Goal: Task Accomplishment & Management: Use online tool/utility

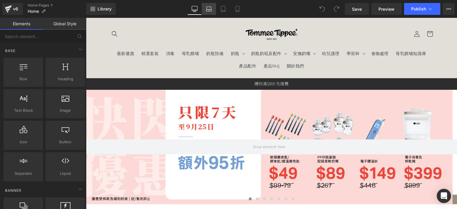
click at [207, 7] on icon at bounding box center [209, 8] width 4 height 3
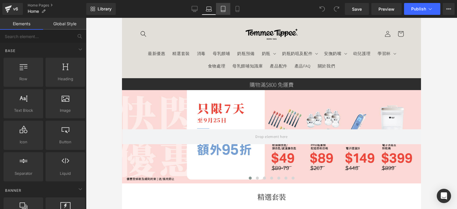
click at [219, 12] on link "Tablet" at bounding box center [223, 9] width 14 height 12
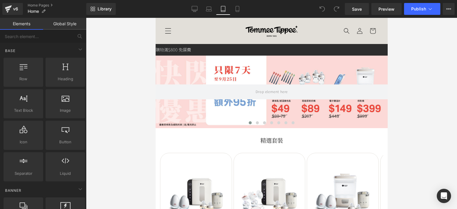
click at [169, 29] on icon "Menu" at bounding box center [167, 31] width 6 height 6
click at [168, 28] on icon "Menu" at bounding box center [168, 30] width 6 height 5
click at [167, 32] on icon "Menu" at bounding box center [167, 31] width 6 height 6
click at [233, 15] on div "Library Tablet Desktop Laptop Tablet Mobile Save Preview Publish Scheduled View…" at bounding box center [271, 9] width 371 height 18
click at [236, 9] on icon at bounding box center [237, 9] width 3 height 6
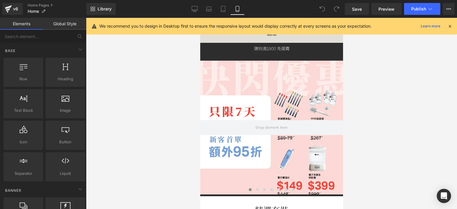
click at [449, 24] on icon at bounding box center [449, 25] width 5 height 5
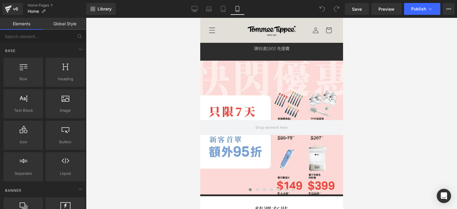
click at [208, 29] on span "Menu" at bounding box center [211, 30] width 13 height 13
click at [213, 29] on icon "Menu" at bounding box center [211, 30] width 6 height 6
click at [208, 28] on span "Menu" at bounding box center [211, 30] width 13 height 13
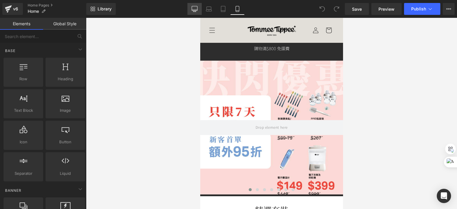
drag, startPoint x: 408, startPoint y: 1, endPoint x: 197, endPoint y: 8, distance: 211.0
click at [197, 8] on icon at bounding box center [195, 9] width 6 height 6
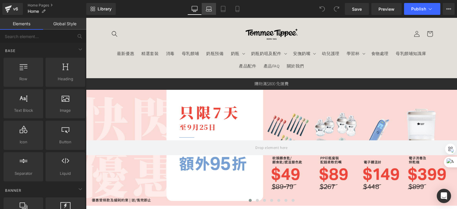
click at [207, 15] on link "Laptop" at bounding box center [209, 9] width 14 height 12
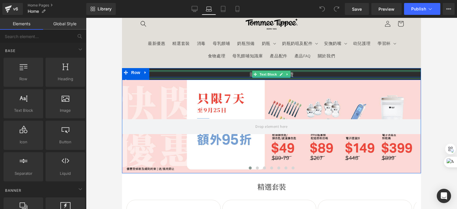
scroll to position [1, 0]
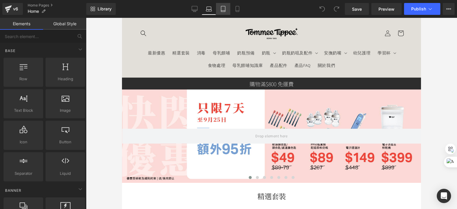
click at [225, 11] on icon at bounding box center [223, 9] width 6 height 6
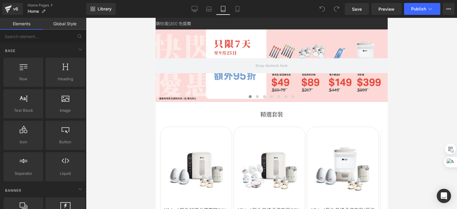
scroll to position [0, 0]
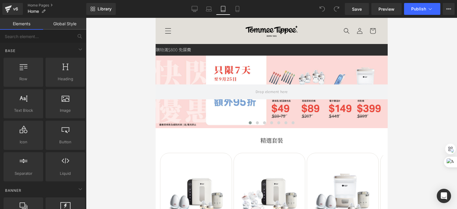
click at [170, 32] on icon "Menu" at bounding box center [167, 31] width 6 height 6
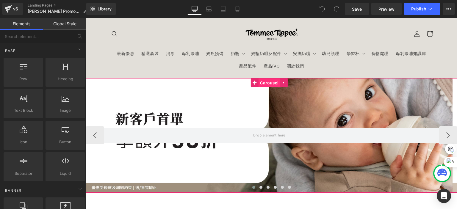
click at [272, 84] on span "Carousel" at bounding box center [268, 83] width 21 height 9
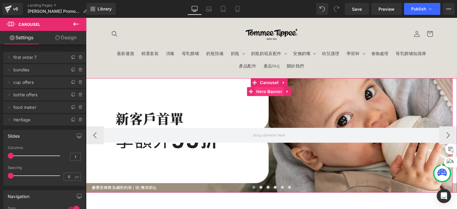
click at [271, 95] on span "Hero Banner" at bounding box center [269, 91] width 29 height 9
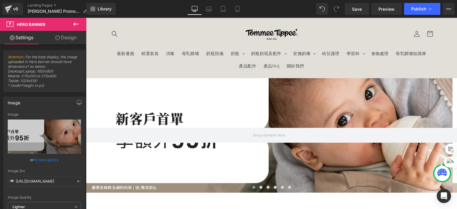
click at [81, 24] on button at bounding box center [75, 24] width 21 height 13
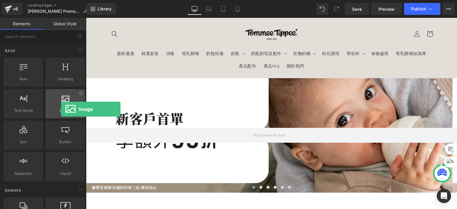
click at [61, 109] on span "Image" at bounding box center [65, 110] width 36 height 6
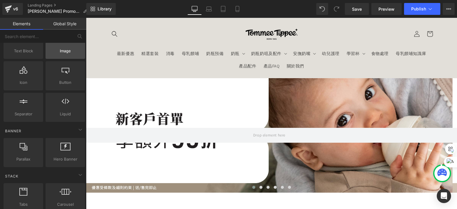
scroll to position [119, 0]
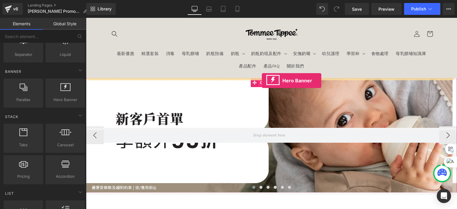
drag, startPoint x: 148, startPoint y: 118, endPoint x: 262, endPoint y: 81, distance: 119.3
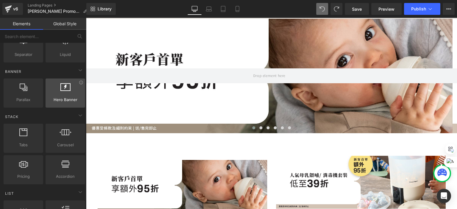
scroll to position [59, 0]
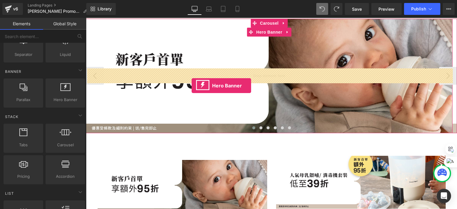
drag, startPoint x: 147, startPoint y: 113, endPoint x: 192, endPoint y: 86, distance: 52.3
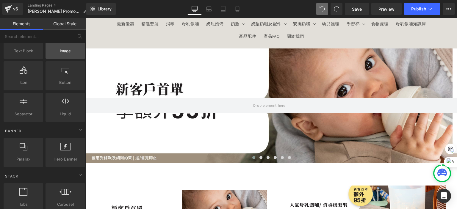
scroll to position [0, 0]
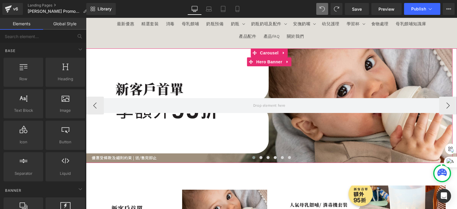
click at [205, 77] on div at bounding box center [269, 105] width 366 height 114
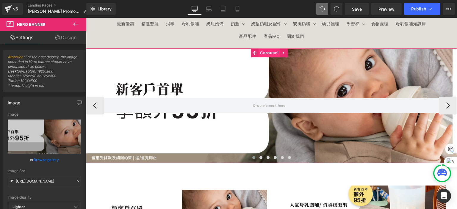
click at [268, 53] on span "Carousel" at bounding box center [268, 52] width 21 height 9
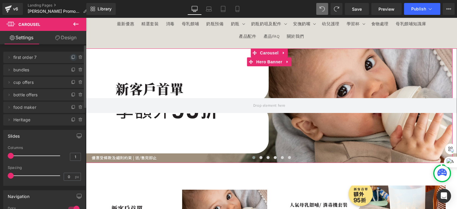
click at [71, 57] on icon at bounding box center [73, 57] width 5 height 5
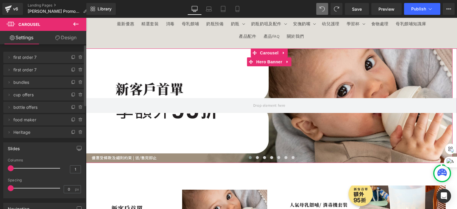
click at [51, 58] on span "first order 7" at bounding box center [38, 57] width 50 height 11
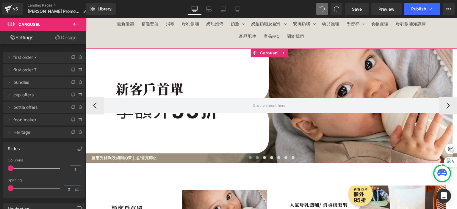
click at [256, 159] on button at bounding box center [257, 158] width 7 height 6
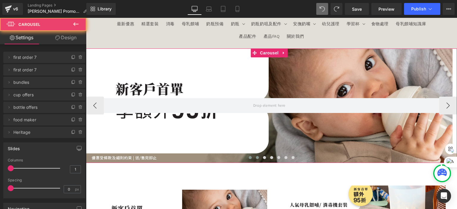
click at [250, 160] on button at bounding box center [250, 158] width 7 height 6
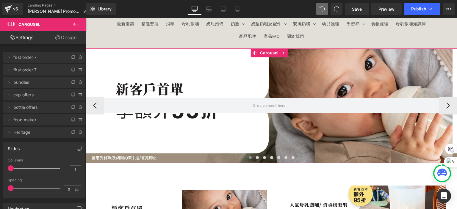
click at [231, 137] on div at bounding box center [269, 105] width 366 height 114
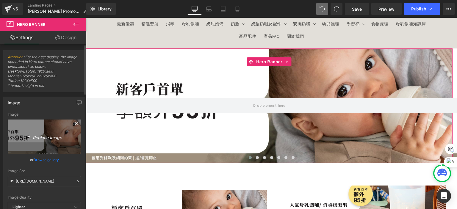
click at [51, 143] on link "Replace Image" at bounding box center [44, 137] width 73 height 34
type input "C:\fakepath\banner_instore_09SEP_flash_01_1920x600.jpg"
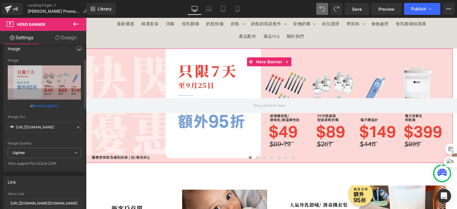
scroll to position [89, 0]
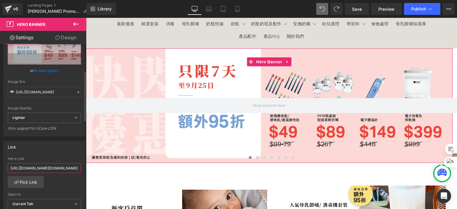
click at [46, 168] on input "[URL][DOMAIN_NAME][DOMAIN_NAME]" at bounding box center [44, 168] width 73 height 10
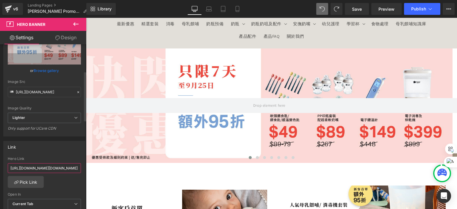
paste input "collections/flashsalein9"
type input "[URL][DOMAIN_NAME]"
click at [55, 156] on div "Link [URL][DOMAIN_NAME][DOMAIN_NAME] Hero Link [URL][DOMAIN_NAME] Pick Link Cur…" at bounding box center [44, 179] width 82 height 77
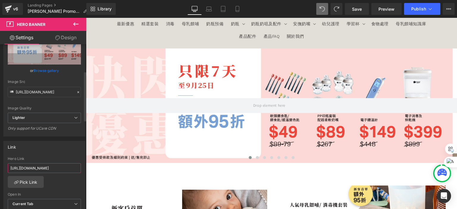
click at [54, 166] on input "[URL][DOMAIN_NAME]" at bounding box center [44, 168] width 73 height 10
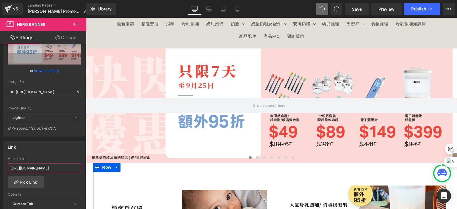
drag, startPoint x: 142, startPoint y: 184, endPoint x: 104, endPoint y: 169, distance: 41.3
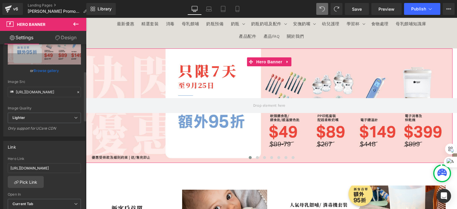
click at [63, 155] on div "Link [URL][DOMAIN_NAME][DOMAIN_NAME] Hero Link [URL][DOMAIN_NAME] Pick Link Cur…" at bounding box center [44, 179] width 82 height 77
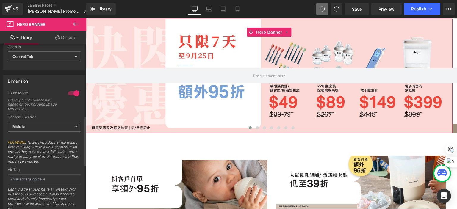
scroll to position [238, 0]
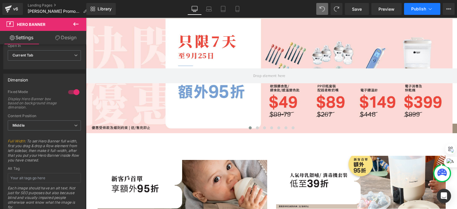
click at [412, 13] on button "Publish" at bounding box center [422, 9] width 36 height 12
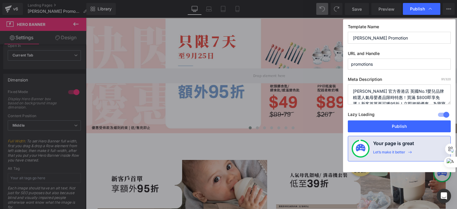
click at [443, 115] on div at bounding box center [443, 115] width 14 height 10
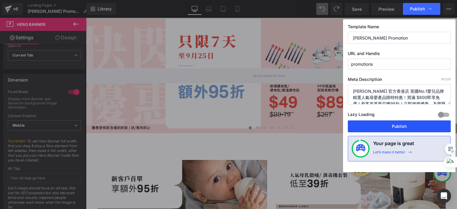
click at [408, 131] on button "Publish" at bounding box center [399, 126] width 103 height 12
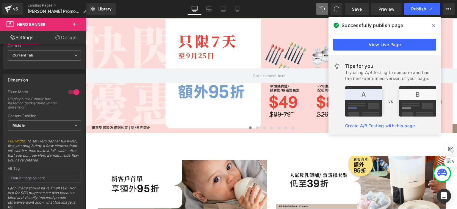
click at [434, 27] on icon at bounding box center [433, 25] width 3 height 5
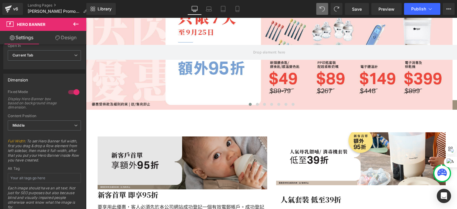
scroll to position [119, 0]
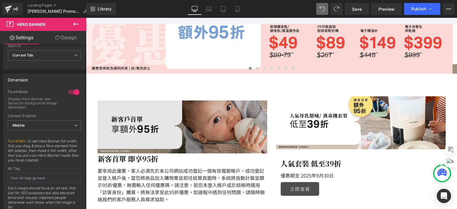
click at [225, 150] on img at bounding box center [183, 127] width 170 height 53
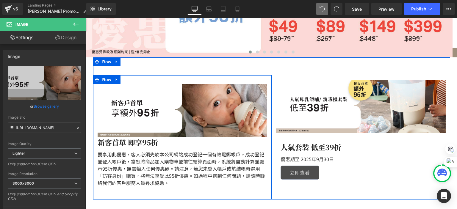
scroll to position [178, 0]
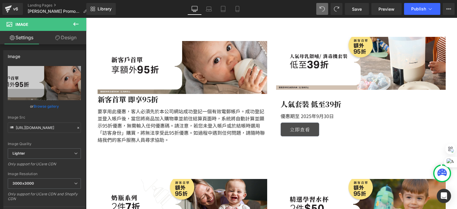
click at [178, 118] on p "要享用此優惠，客人必須先於本公司網站成功登記一個有效電郵帳戶。成功登記並登入帳戶後，當您將商品加入購物車並前往結算頁面時，系統將自動計算並顯示95折優惠，無需…" at bounding box center [183, 126] width 170 height 36
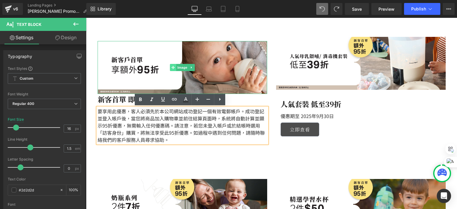
click at [172, 67] on icon at bounding box center [172, 67] width 3 height 3
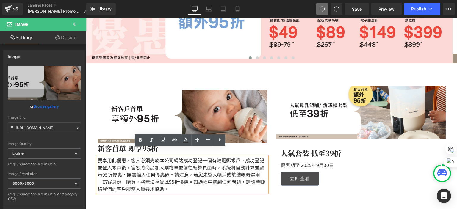
scroll to position [119, 0]
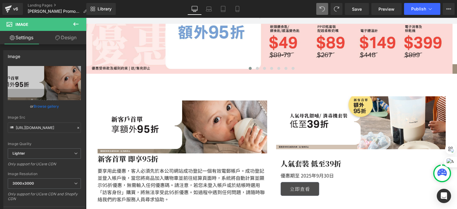
click at [74, 22] on icon at bounding box center [75, 24] width 7 height 7
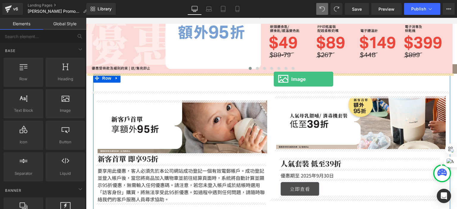
drag, startPoint x: 153, startPoint y: 127, endPoint x: 274, endPoint y: 79, distance: 130.3
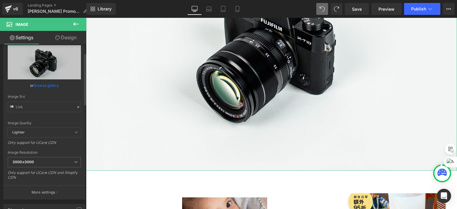
scroll to position [30, 0]
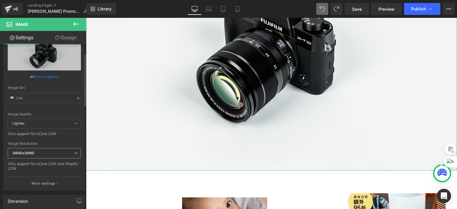
click at [56, 159] on div "3000x3000 100x100 240x240 480x480 576x576 640x640 768x768 800x800 960x960 1024x…" at bounding box center [44, 154] width 73 height 13
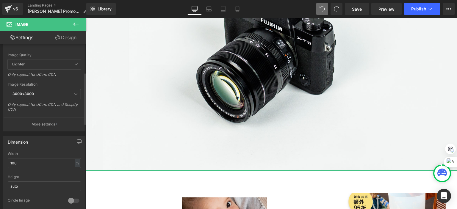
scroll to position [89, 0]
click at [75, 162] on div "%" at bounding box center [77, 163] width 5 height 8
click at [61, 165] on input "100" at bounding box center [44, 163] width 73 height 10
drag, startPoint x: 16, startPoint y: 158, endPoint x: 0, endPoint y: 152, distance: 17.0
click at [0, 152] on div "Dimension 100% Width 100 % % px auto Height auto 0 Circle Image" at bounding box center [44, 171] width 89 height 80
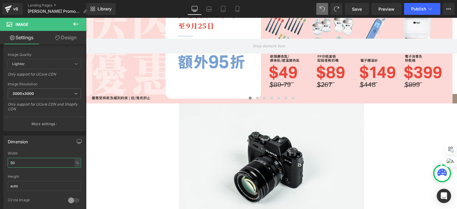
type input "50"
click at [323, 10] on icon at bounding box center [321, 8] width 5 height 5
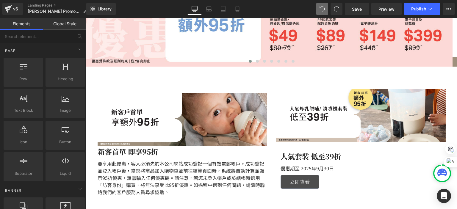
scroll to position [119, 0]
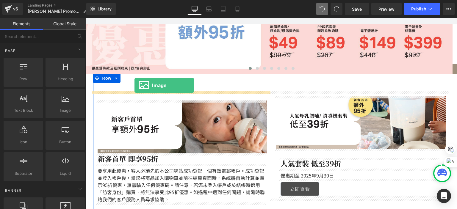
drag, startPoint x: 154, startPoint y: 129, endPoint x: 134, endPoint y: 85, distance: 47.8
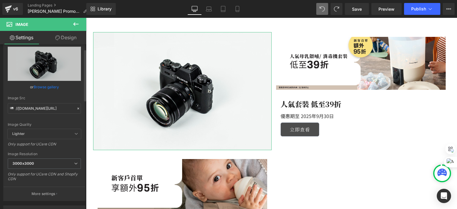
scroll to position [30, 0]
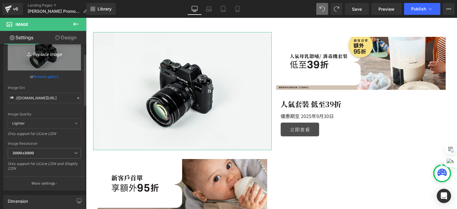
click at [56, 47] on link "Replace Image" at bounding box center [44, 53] width 73 height 34
type input "C:\fakepath\banner_instore_09SEP_flash_01_1920x600.jpg"
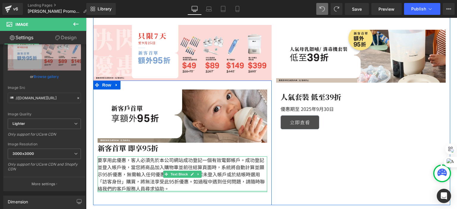
scroll to position [178, 0]
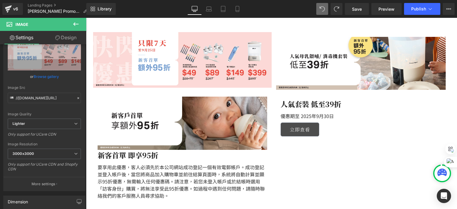
click at [80, 25] on button at bounding box center [75, 24] width 21 height 13
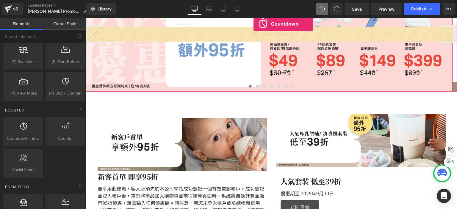
scroll to position [83, 0]
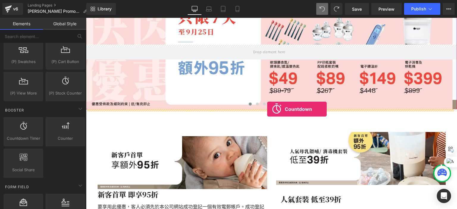
drag, startPoint x: 122, startPoint y: 156, endPoint x: 267, endPoint y: 109, distance: 152.7
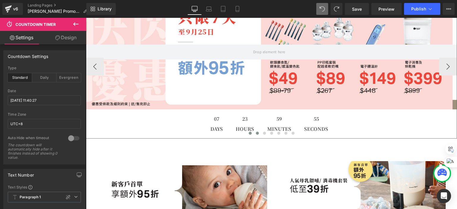
click at [256, 134] on span at bounding box center [257, 133] width 3 height 3
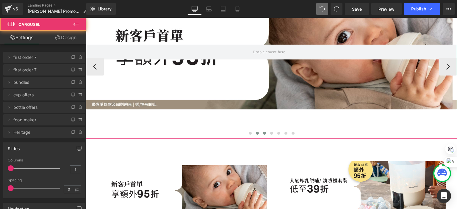
click at [261, 136] on button at bounding box center [264, 133] width 7 height 6
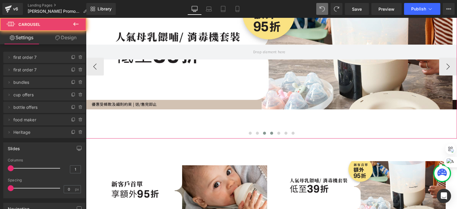
click at [268, 135] on button at bounding box center [271, 133] width 7 height 6
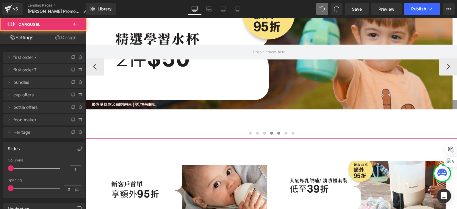
click at [277, 134] on span at bounding box center [278, 133] width 3 height 3
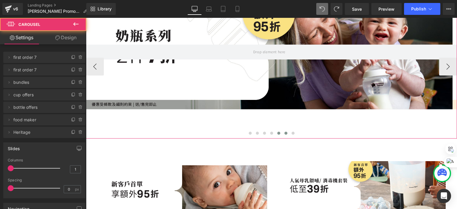
click at [282, 134] on button at bounding box center [285, 133] width 7 height 6
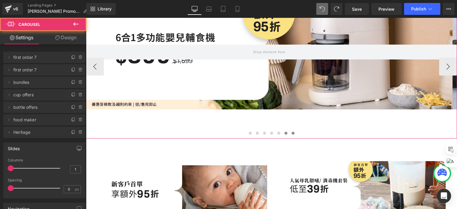
click at [289, 133] on button at bounding box center [292, 133] width 7 height 6
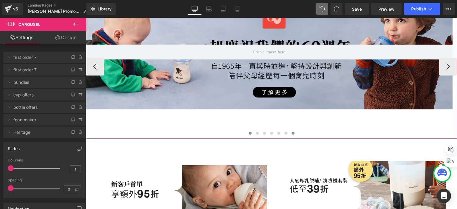
click at [247, 134] on button at bounding box center [250, 133] width 7 height 6
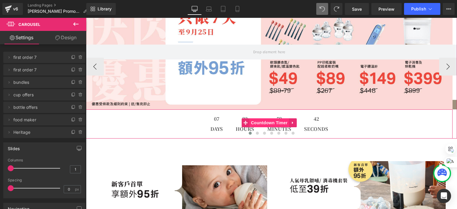
click at [277, 121] on span "Countdown Timer" at bounding box center [269, 122] width 40 height 9
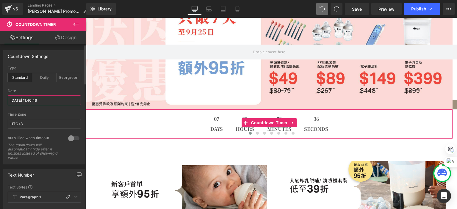
click at [43, 96] on input "[DATE] 11:40:46" at bounding box center [44, 100] width 73 height 10
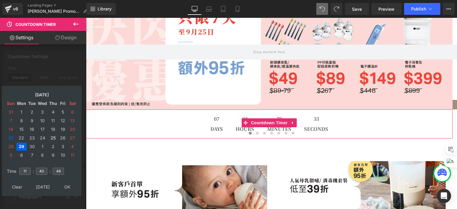
click at [51, 138] on td "25" at bounding box center [53, 138] width 10 height 8
click at [30, 170] on input "11" at bounding box center [24, 171] width 11 height 7
drag, startPoint x: 28, startPoint y: 170, endPoint x: 20, endPoint y: 171, distance: 7.8
click at [20, 171] on input "11" at bounding box center [24, 171] width 11 height 7
click at [29, 171] on input "11" at bounding box center [24, 171] width 11 height 7
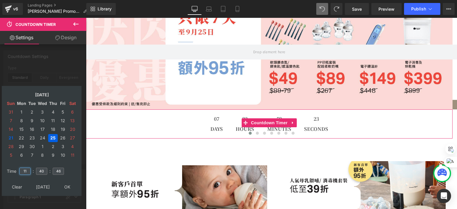
drag, startPoint x: 29, startPoint y: 171, endPoint x: 13, endPoint y: 168, distance: 15.7
click at [13, 168] on tr "Time 11 : 40 : 46" at bounding box center [41, 167] width 73 height 7
type input "12"
drag, startPoint x: 46, startPoint y: 171, endPoint x: 40, endPoint y: 170, distance: 6.4
click at [40, 170] on input "40" at bounding box center [41, 171] width 11 height 7
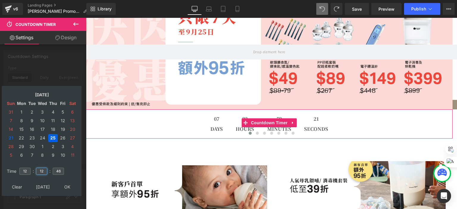
type input "12"
drag, startPoint x: 61, startPoint y: 169, endPoint x: 43, endPoint y: 167, distance: 17.9
click at [43, 167] on tr "Time 12 : 12 : 46" at bounding box center [41, 167] width 73 height 7
type input "12"
drag, startPoint x: 29, startPoint y: 169, endPoint x: 0, endPoint y: 165, distance: 29.1
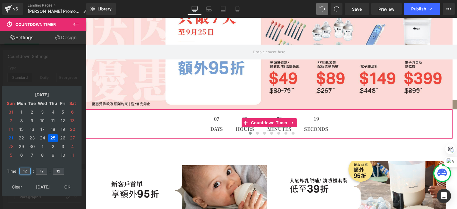
click at [0, 164] on div "Countdown Settings standard Type Standard Daily Evergreen [DATE] 11:40:46 Date …" at bounding box center [44, 105] width 89 height 119
type input "24"
click at [45, 164] on td "12" at bounding box center [41, 171] width 13 height 14
drag, startPoint x: 43, startPoint y: 168, endPoint x: 33, endPoint y: 169, distance: 9.8
click at [33, 169] on tr "Time 24 : 12 : 12" at bounding box center [41, 167] width 73 height 7
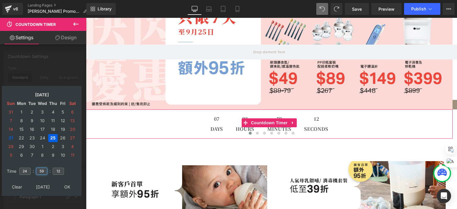
type input "59"
drag, startPoint x: 61, startPoint y: 168, endPoint x: 56, endPoint y: 169, distance: 4.5
click at [56, 169] on input "12" at bounding box center [58, 171] width 11 height 7
type input "00"
click at [76, 161] on table "Time 24 : 59 : 00" at bounding box center [42, 171] width 74 height 21
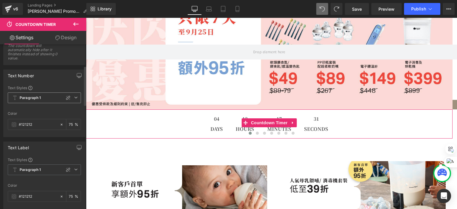
scroll to position [89, 0]
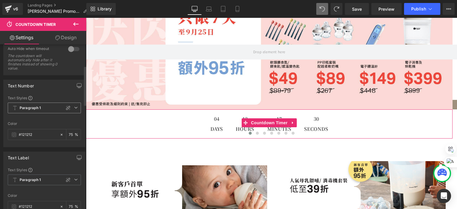
click at [41, 112] on span "Paragraph 1" at bounding box center [44, 108] width 73 height 11
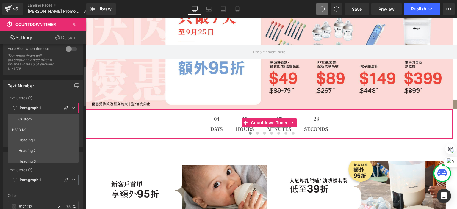
click at [41, 112] on span "Paragraph 1" at bounding box center [43, 108] width 71 height 11
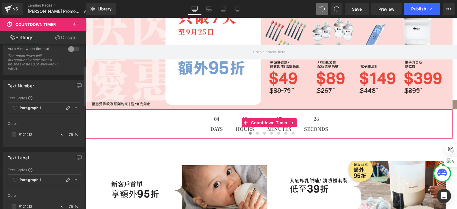
click at [50, 94] on div "Text Number Text Styles Custom HEADING Heading 1 Heading 2 Heading 3 Heading 4 …" at bounding box center [44, 114] width 82 height 68
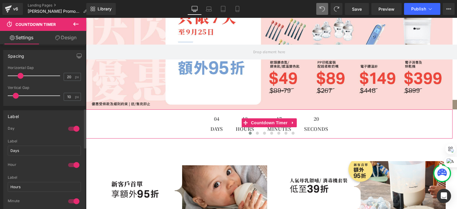
scroll to position [268, 0]
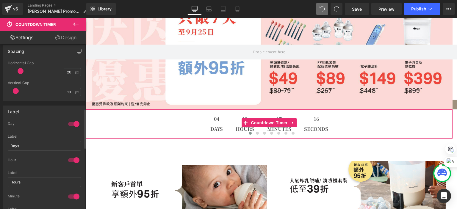
click at [75, 122] on div at bounding box center [74, 124] width 14 height 10
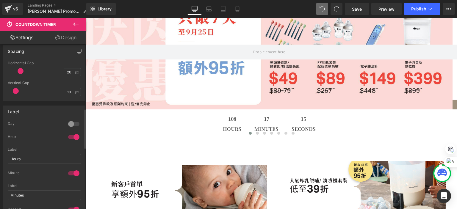
click at [75, 122] on div at bounding box center [74, 124] width 14 height 10
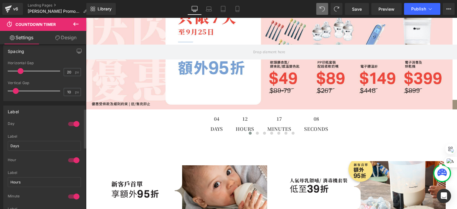
click at [21, 72] on span at bounding box center [21, 71] width 6 height 6
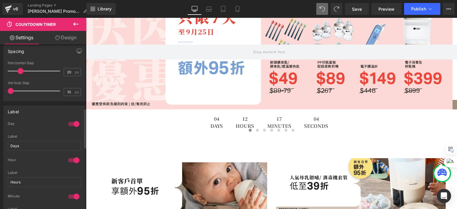
drag, startPoint x: 15, startPoint y: 91, endPoint x: 0, endPoint y: 90, distance: 15.5
click at [0, 90] on div "Spacing 20px Horizontal Gap 20 px 10px Vertical Gap 10 px" at bounding box center [44, 71] width 89 height 60
drag, startPoint x: 20, startPoint y: 143, endPoint x: 6, endPoint y: 141, distance: 14.4
click at [6, 141] on div "1 Day Days Label Days 1 Hour Hours Label Hours 1 Minute Minutes Label Minutes 1…" at bounding box center [44, 200] width 81 height 158
type input "m"
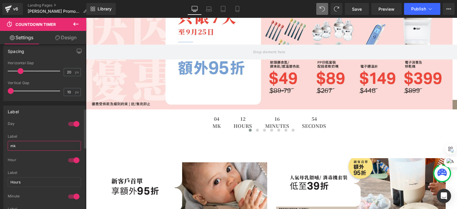
type input "m"
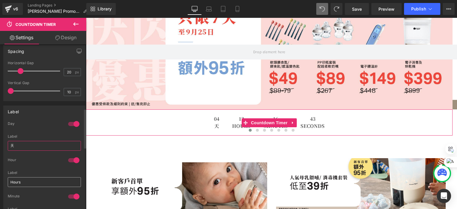
type input "天"
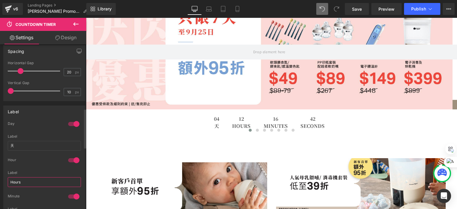
drag, startPoint x: 26, startPoint y: 179, endPoint x: 6, endPoint y: 183, distance: 20.3
click at [6, 183] on div "1 Day Days Label 天 1 Hour Hours Label Hours 1 Minute Minutes Label Minutes 1 Se…" at bounding box center [44, 200] width 81 height 158
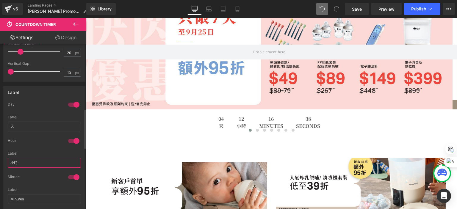
scroll to position [297, 0]
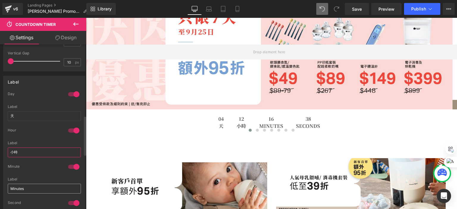
type input "小時"
drag, startPoint x: 25, startPoint y: 186, endPoint x: 6, endPoint y: 185, distance: 18.8
click at [6, 185] on div "1 Day Days Label 天 1 Hour Hours Label 小時 1 Minute Minutes Label Minutes 1 Secon…" at bounding box center [44, 171] width 81 height 158
type input "分鐘"
click at [57, 172] on div "Minute" at bounding box center [44, 170] width 73 height 13
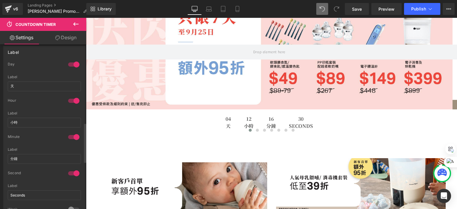
scroll to position [357, 0]
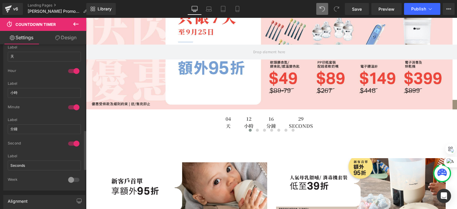
click at [73, 145] on div at bounding box center [74, 144] width 14 height 10
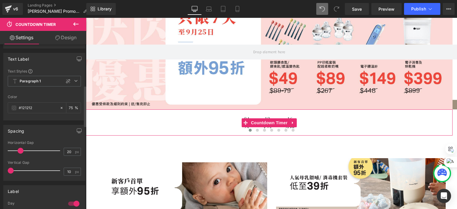
scroll to position [145, 0]
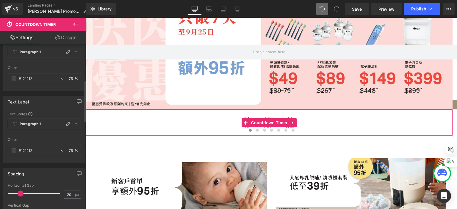
click at [50, 124] on span "Paragraph 1" at bounding box center [44, 124] width 73 height 11
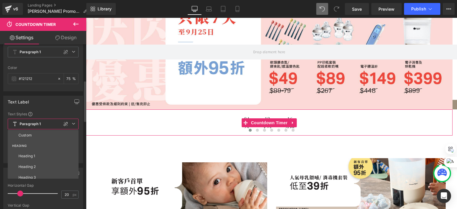
click at [50, 124] on span "Paragraph 1" at bounding box center [43, 124] width 71 height 11
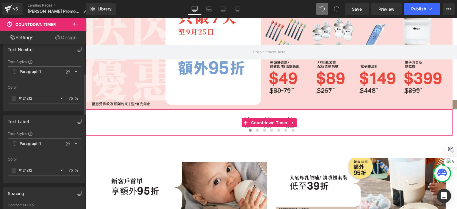
scroll to position [115, 0]
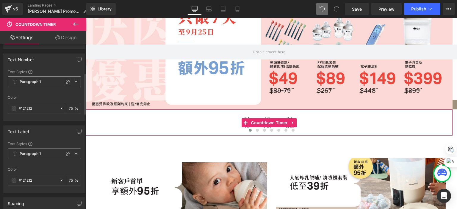
click at [45, 84] on span "Paragraph 1" at bounding box center [44, 81] width 73 height 11
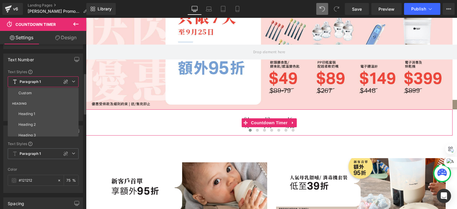
click at [45, 84] on span "Paragraph 1" at bounding box center [43, 81] width 71 height 11
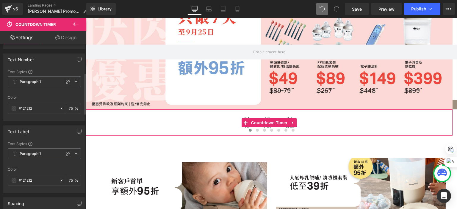
click at [41, 96] on div "Color" at bounding box center [44, 97] width 73 height 4
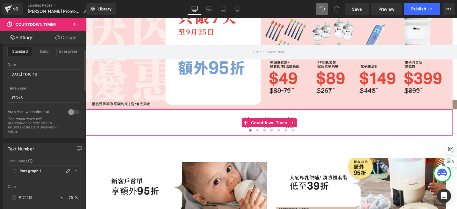
scroll to position [0, 0]
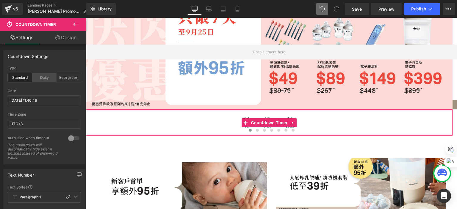
click at [51, 77] on div "Daily" at bounding box center [44, 77] width 24 height 9
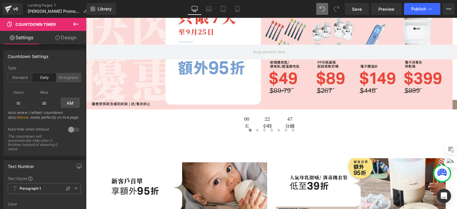
click at [61, 79] on div "Evergreen" at bounding box center [69, 77] width 24 height 9
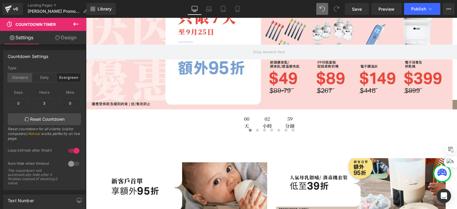
click at [18, 77] on div "Standard" at bounding box center [20, 77] width 24 height 9
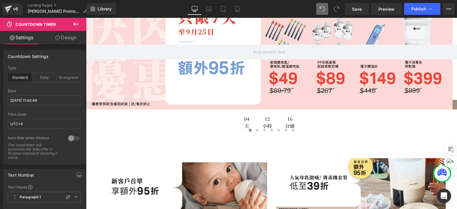
click at [64, 41] on link "Design" at bounding box center [65, 37] width 43 height 13
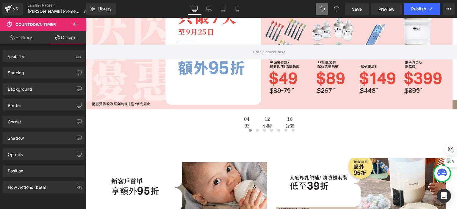
click at [30, 39] on link "Settings" at bounding box center [21, 37] width 43 height 13
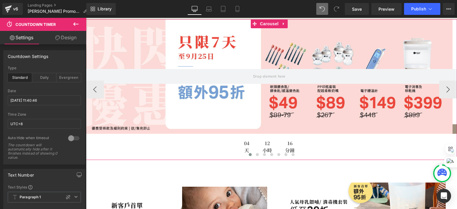
scroll to position [24, 0]
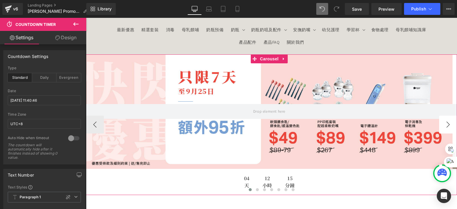
click at [441, 124] on button "›" at bounding box center [448, 125] width 18 height 18
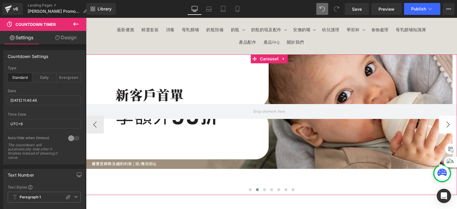
click at [441, 124] on button "›" at bounding box center [448, 125] width 18 height 18
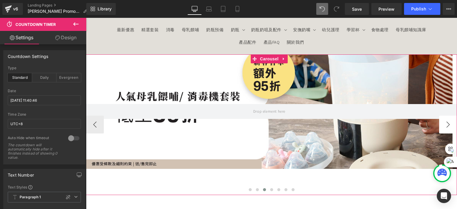
click at [441, 124] on button "›" at bounding box center [448, 125] width 18 height 18
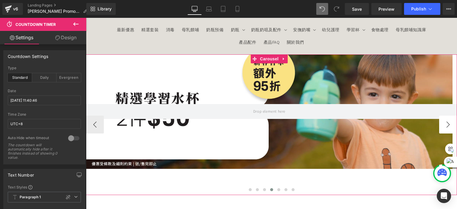
click at [441, 124] on button "›" at bounding box center [448, 125] width 18 height 18
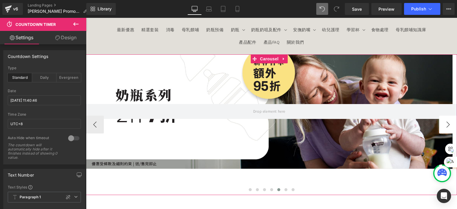
click at [441, 124] on button "›" at bounding box center [448, 125] width 18 height 18
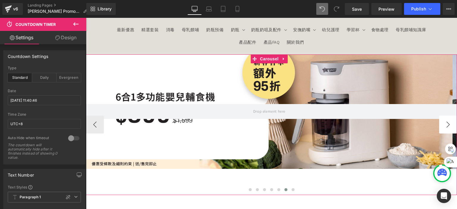
click at [441, 124] on button "›" at bounding box center [448, 125] width 18 height 18
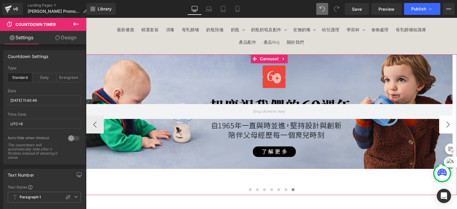
click at [441, 124] on button "›" at bounding box center [448, 125] width 18 height 18
click at [439, 124] on button "›" at bounding box center [448, 125] width 18 height 18
click at [94, 128] on button "‹" at bounding box center [95, 125] width 18 height 18
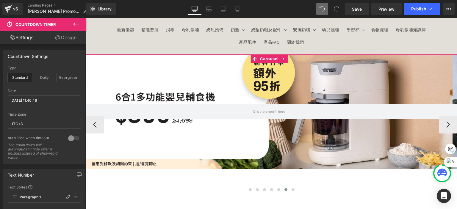
click at [94, 128] on button "‹" at bounding box center [95, 125] width 18 height 18
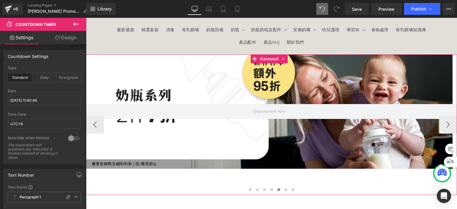
click at [94, 128] on button "‹" at bounding box center [95, 125] width 18 height 18
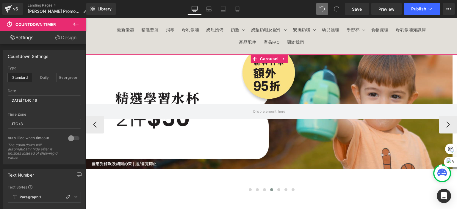
click at [94, 128] on button "‹" at bounding box center [95, 125] width 18 height 18
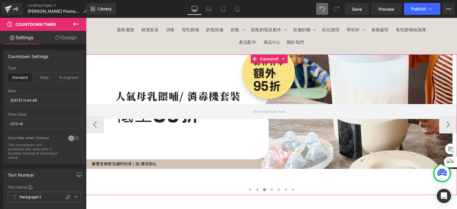
click at [94, 128] on button "‹" at bounding box center [95, 125] width 18 height 18
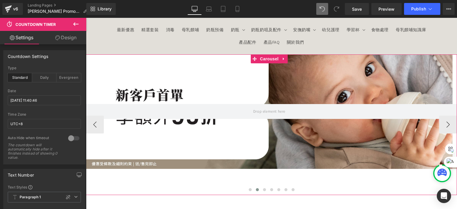
click at [94, 128] on button "‹" at bounding box center [95, 125] width 18 height 18
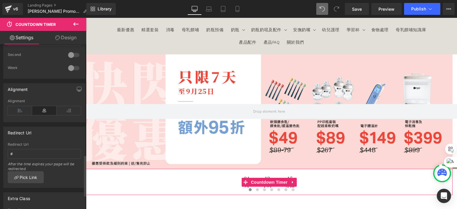
scroll to position [476, 0]
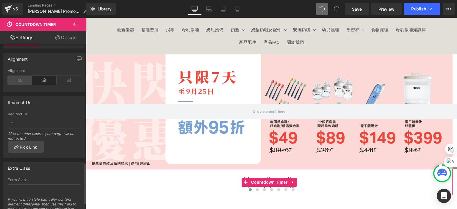
click at [19, 81] on icon at bounding box center [20, 80] width 24 height 9
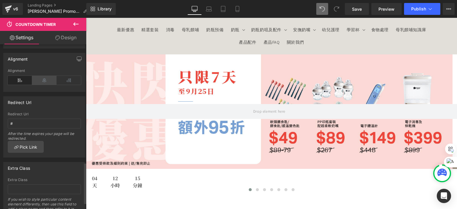
click at [41, 81] on icon at bounding box center [44, 80] width 24 height 9
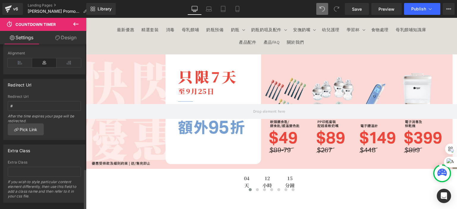
scroll to position [502, 0]
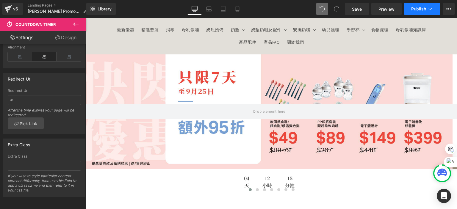
click at [415, 10] on span "Publish" at bounding box center [418, 9] width 15 height 5
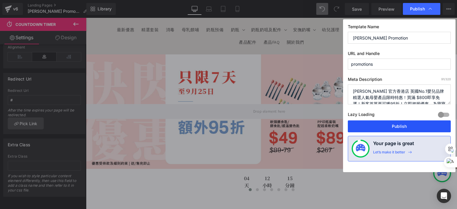
drag, startPoint x: 370, startPoint y: 129, endPoint x: 284, endPoint y: 113, distance: 87.5
click at [370, 129] on button "Publish" at bounding box center [399, 126] width 103 height 12
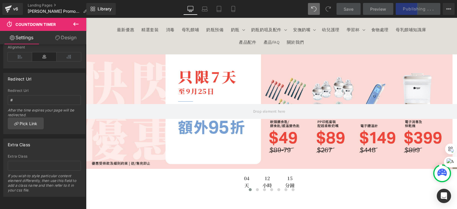
click at [73, 25] on icon at bounding box center [75, 24] width 7 height 7
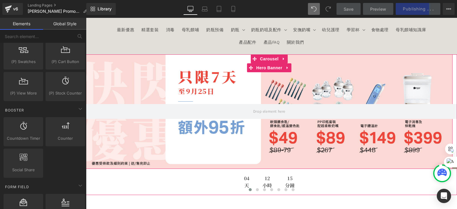
scroll to position [113, 0]
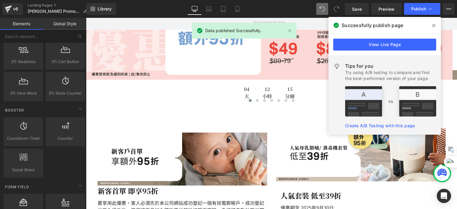
click at [437, 26] on span at bounding box center [434, 26] width 10 height 10
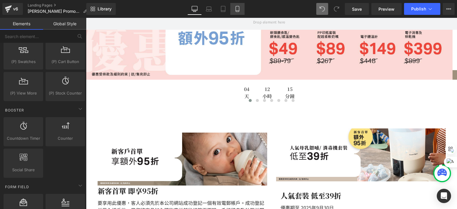
click at [242, 10] on link "Mobile" at bounding box center [237, 9] width 14 height 12
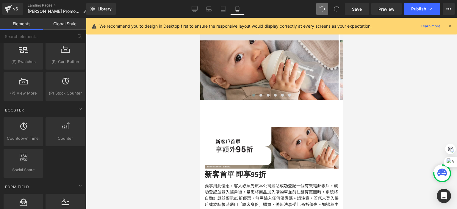
scroll to position [24, 0]
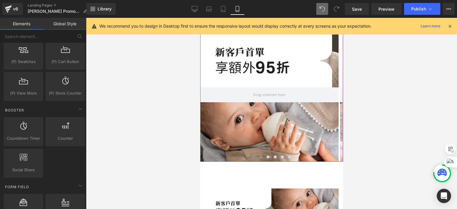
click at [258, 158] on button at bounding box center [260, 157] width 7 height 6
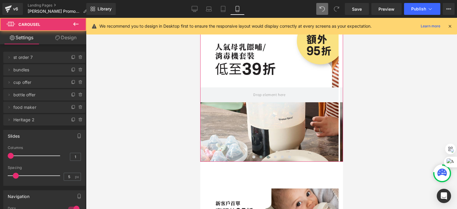
click at [264, 156] on button at bounding box center [267, 157] width 7 height 6
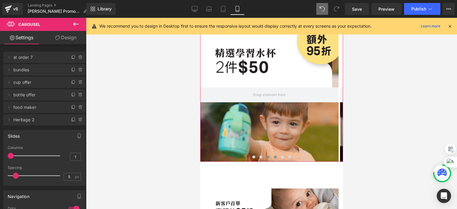
click at [271, 156] on button at bounding box center [274, 157] width 7 height 6
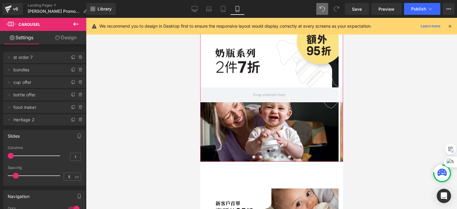
click at [280, 156] on span at bounding box center [281, 157] width 3 height 3
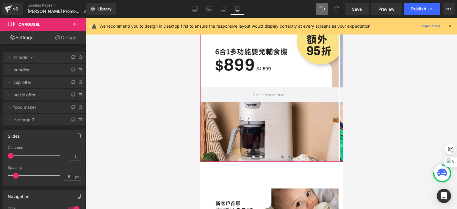
click at [286, 157] on button at bounding box center [289, 157] width 7 height 6
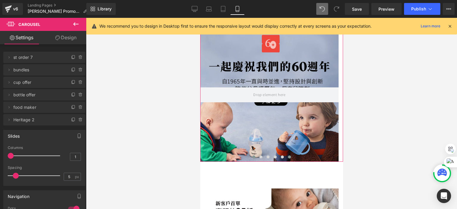
click at [252, 156] on span at bounding box center [253, 157] width 3 height 3
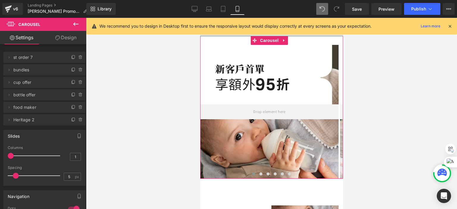
scroll to position [0, 0]
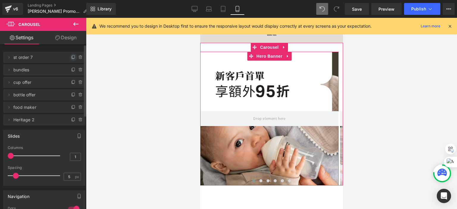
click at [71, 57] on icon at bounding box center [73, 57] width 5 height 5
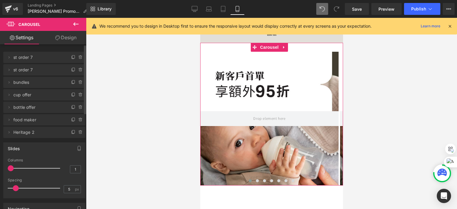
click at [55, 59] on span "st order 7" at bounding box center [38, 57] width 50 height 11
click at [255, 182] on button at bounding box center [256, 181] width 7 height 6
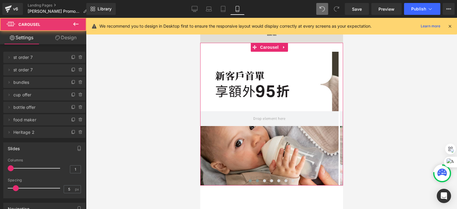
click at [248, 181] on span at bounding box center [249, 180] width 3 height 3
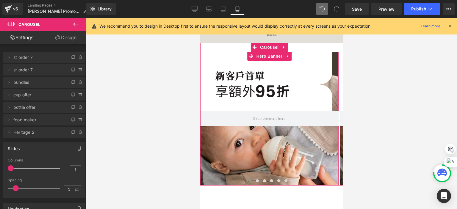
click at [246, 155] on div at bounding box center [269, 119] width 138 height 134
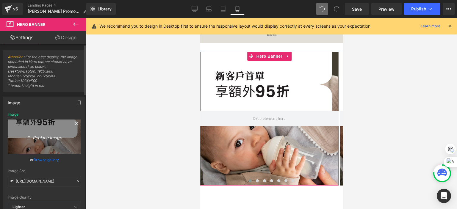
click at [62, 134] on icon "Replace Image" at bounding box center [45, 136] width 48 height 7
type input "C:\fakepath\banner_instore_09SEP_flash_01_375x400.jpg"
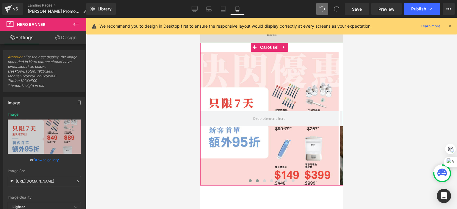
click at [257, 183] on button at bounding box center [256, 181] width 7 height 6
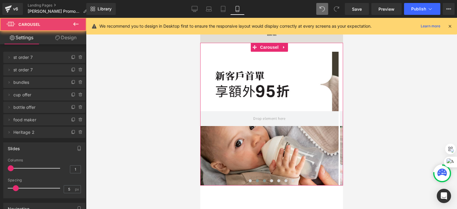
click at [263, 180] on span at bounding box center [264, 180] width 3 height 3
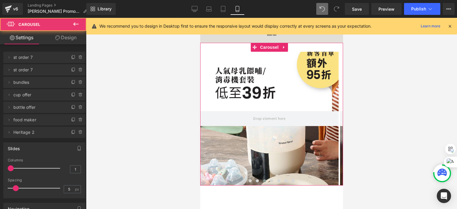
click at [268, 180] on button at bounding box center [271, 181] width 7 height 6
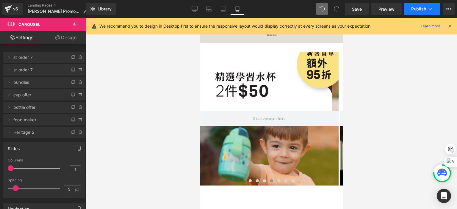
click at [412, 11] on span "Publish" at bounding box center [418, 9] width 15 height 5
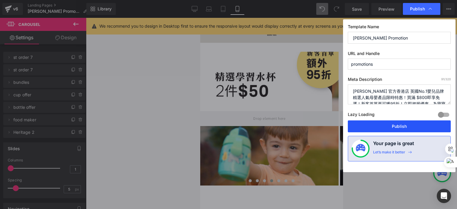
click at [379, 129] on button "Publish" at bounding box center [399, 126] width 103 height 12
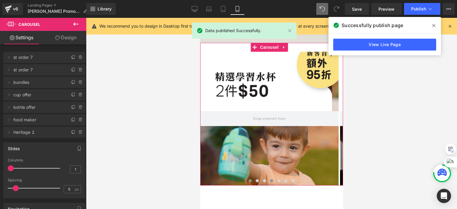
click at [248, 181] on span at bounding box center [249, 180] width 3 height 3
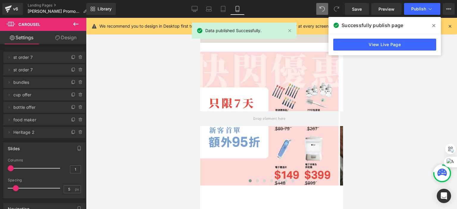
click at [433, 23] on icon at bounding box center [433, 25] width 3 height 5
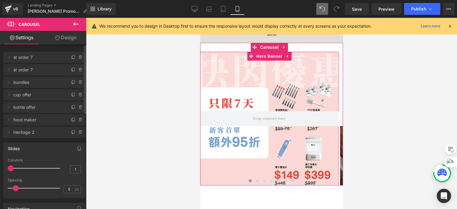
click at [50, 59] on span "st order 7" at bounding box center [38, 57] width 50 height 11
click at [53, 56] on span "st order 7" at bounding box center [38, 57] width 50 height 11
click at [25, 55] on span "st order 7" at bounding box center [38, 57] width 50 height 11
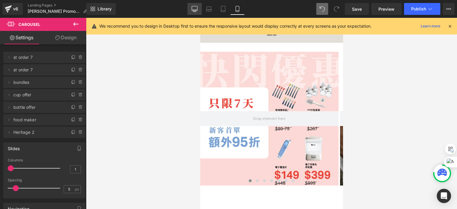
click at [195, 5] on link "Desktop" at bounding box center [194, 9] width 14 height 12
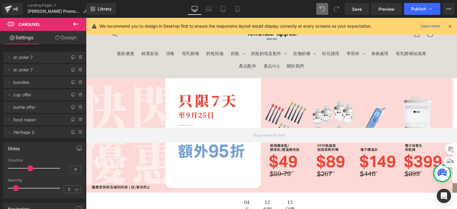
click at [77, 27] on icon at bounding box center [75, 24] width 7 height 7
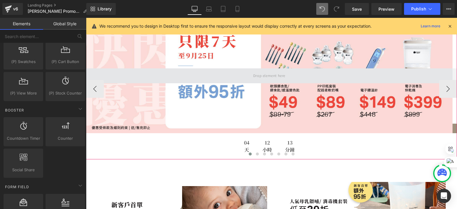
scroll to position [119, 0]
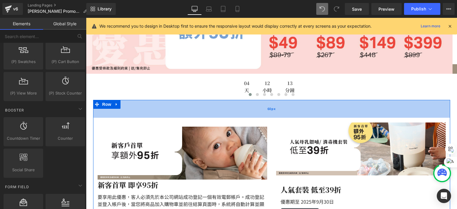
click at [197, 112] on div "60px" at bounding box center [271, 109] width 357 height 18
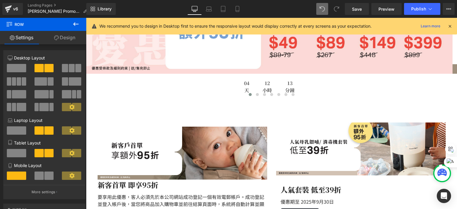
click at [77, 22] on icon at bounding box center [75, 24] width 7 height 7
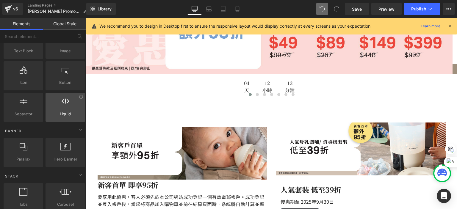
scroll to position [0, 0]
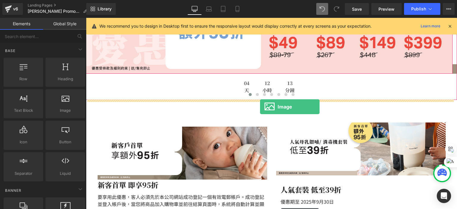
drag, startPoint x: 154, startPoint y: 129, endPoint x: 260, endPoint y: 107, distance: 108.6
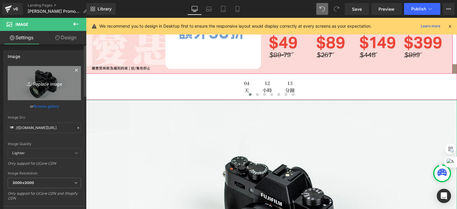
click at [45, 91] on link "Replace Image" at bounding box center [44, 83] width 73 height 34
type input "C:\fakepath\banner_instore_09SEP_flash_01_1920x600.jpg"
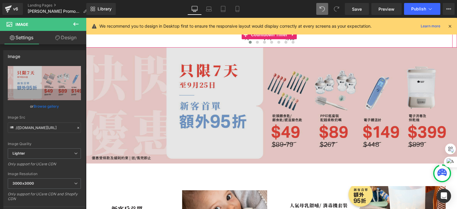
scroll to position [208, 0]
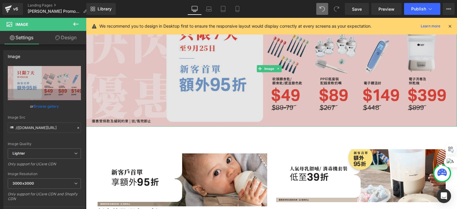
click at [148, 84] on img at bounding box center [271, 69] width 371 height 116
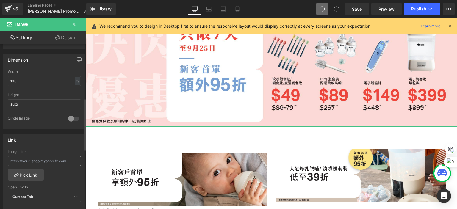
scroll to position [178, 0]
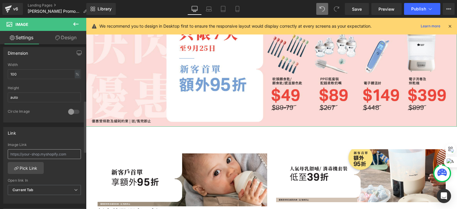
click at [67, 152] on input "text" at bounding box center [44, 154] width 73 height 10
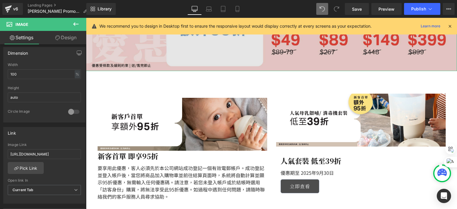
scroll to position [268, 0]
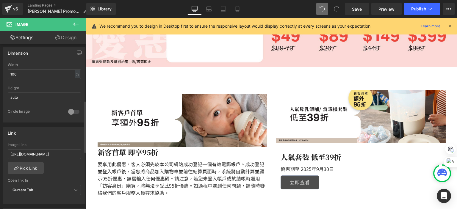
type input "[URL][DOMAIN_NAME]"
click at [58, 143] on div "Image Link" at bounding box center [44, 145] width 73 height 4
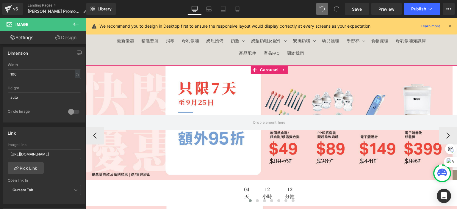
scroll to position [0, 0]
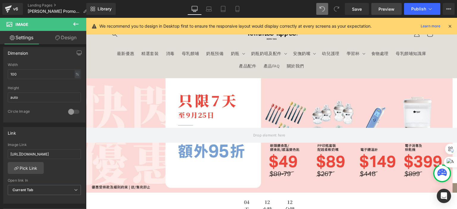
click at [398, 14] on link "Preview" at bounding box center [386, 9] width 30 height 12
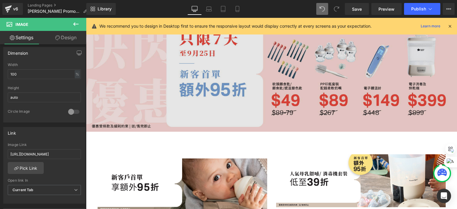
scroll to position [208, 0]
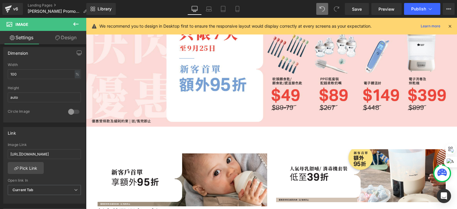
click at [78, 21] on icon at bounding box center [75, 24] width 7 height 7
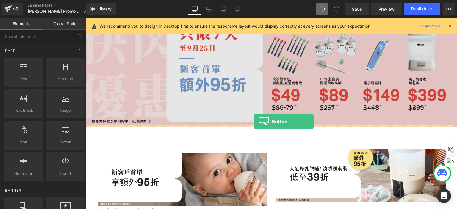
drag, startPoint x: 151, startPoint y: 151, endPoint x: 254, endPoint y: 122, distance: 107.4
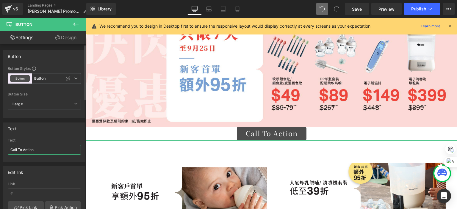
click at [53, 146] on input "Call To Action" at bounding box center [44, 150] width 73 height 10
drag, startPoint x: 45, startPoint y: 146, endPoint x: 0, endPoint y: 132, distance: 46.7
click at [0, 132] on div "Text Call To Action Text Call To Action" at bounding box center [44, 140] width 89 height 44
type input "y"
type input "立即選購"
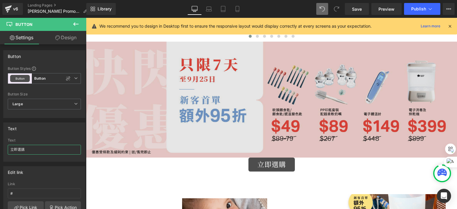
scroll to position [149, 0]
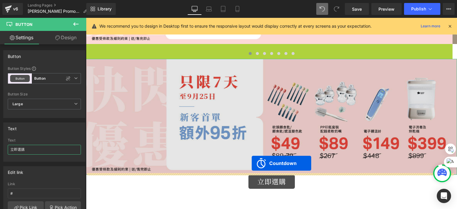
drag, startPoint x: 247, startPoint y: 57, endPoint x: 252, endPoint y: 163, distance: 106.0
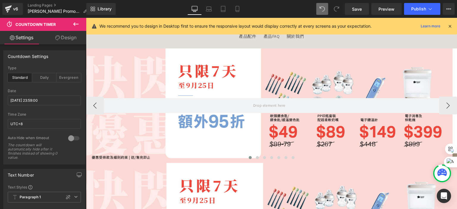
scroll to position [0, 0]
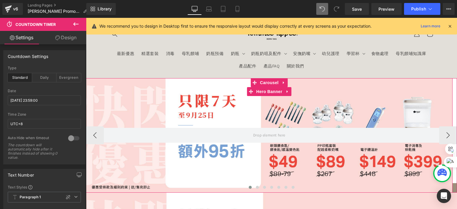
click at [239, 100] on div at bounding box center [269, 135] width 366 height 114
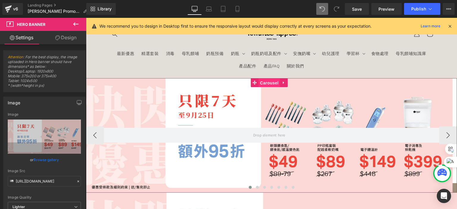
click at [268, 81] on span "Carousel" at bounding box center [268, 83] width 21 height 9
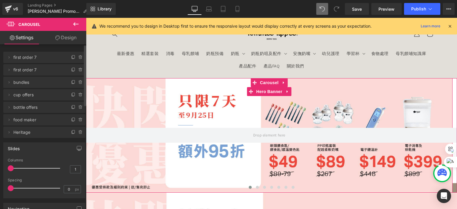
click at [62, 54] on li "Delete Cancel first order 7 first order 7 Name first order 7" at bounding box center [44, 57] width 82 height 11
click at [78, 58] on icon at bounding box center [80, 57] width 5 height 5
click at [77, 58] on button "Delete" at bounding box center [74, 58] width 19 height 8
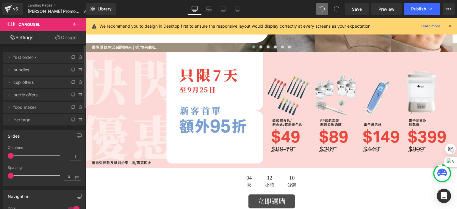
scroll to position [149, 0]
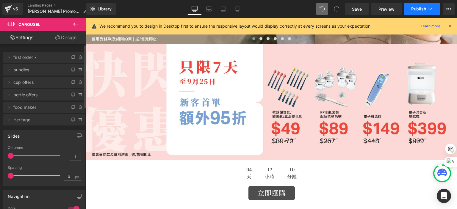
click at [406, 11] on button "Publish" at bounding box center [422, 9] width 36 height 12
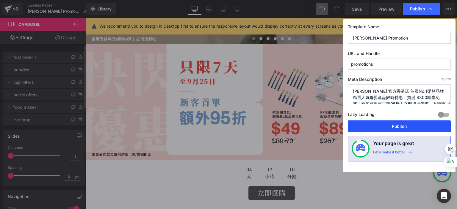
click at [382, 122] on button "Publish" at bounding box center [399, 126] width 103 height 12
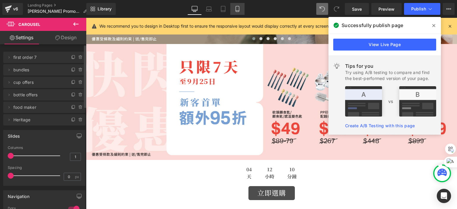
click at [233, 7] on link "Mobile" at bounding box center [237, 9] width 14 height 12
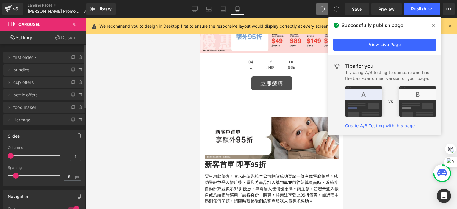
scroll to position [178, 0]
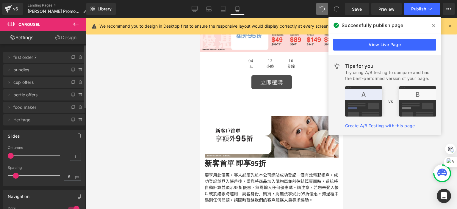
click at [432, 24] on icon at bounding box center [433, 25] width 3 height 5
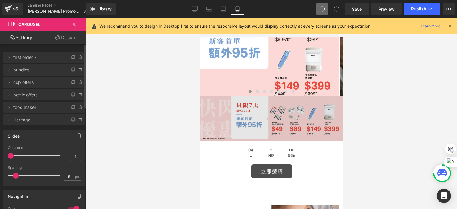
scroll to position [0, 0]
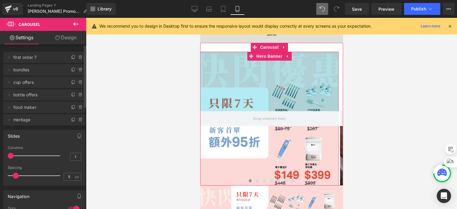
click at [220, 72] on div "200px" at bounding box center [269, 81] width 138 height 59
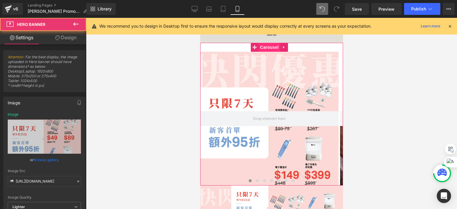
click at [268, 48] on span "Carousel" at bounding box center [268, 47] width 21 height 9
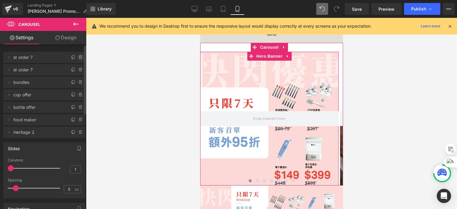
click at [78, 56] on icon at bounding box center [80, 57] width 5 height 5
click at [74, 56] on button "Delete" at bounding box center [74, 58] width 19 height 8
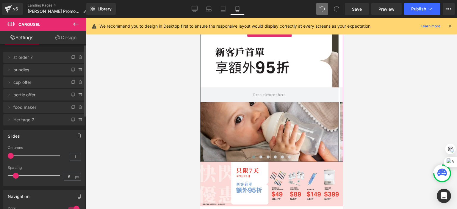
scroll to position [59, 0]
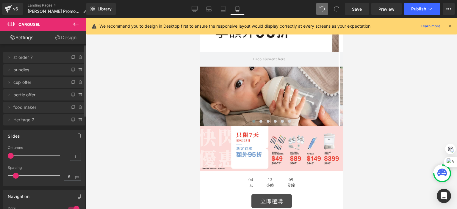
click at [75, 25] on icon at bounding box center [75, 24] width 5 height 4
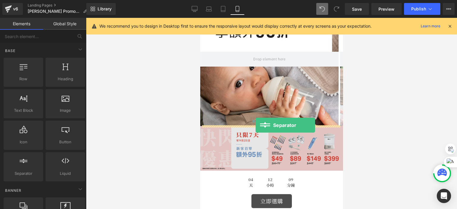
drag, startPoint x: 232, startPoint y: 181, endPoint x: 255, endPoint y: 125, distance: 60.0
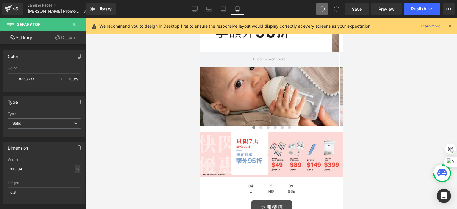
click at [154, 142] on div at bounding box center [271, 113] width 371 height 191
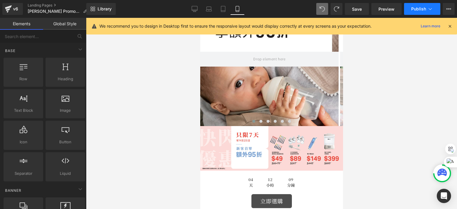
click at [421, 10] on span "Publish" at bounding box center [418, 9] width 15 height 5
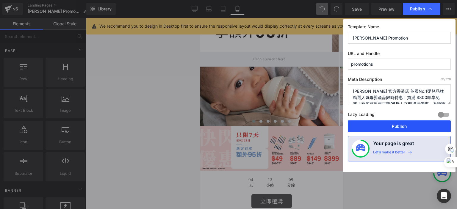
click at [393, 121] on button "Publish" at bounding box center [399, 126] width 103 height 12
